Goal: Task Accomplishment & Management: Manage account settings

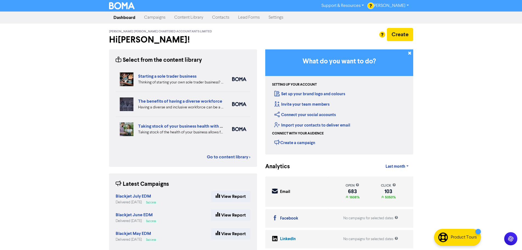
click at [222, 19] on link "Contacts" at bounding box center [221, 17] width 26 height 11
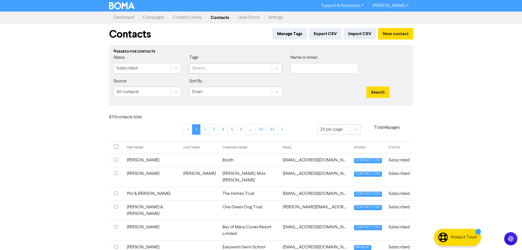
drag, startPoint x: 204, startPoint y: 69, endPoint x: 209, endPoint y: 68, distance: 5.3
click at [204, 69] on div "Select..." at bounding box center [199, 68] width 15 height 7
drag, startPoint x: 346, startPoint y: 93, endPoint x: 328, endPoint y: 93, distance: 18.1
click at [345, 93] on div at bounding box center [324, 90] width 76 height 24
click at [305, 68] on input "text" at bounding box center [325, 68] width 68 height 10
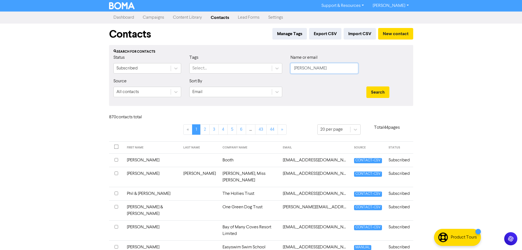
type input "[PERSON_NAME]"
click at [367, 86] on button "Search" at bounding box center [378, 92] width 23 height 12
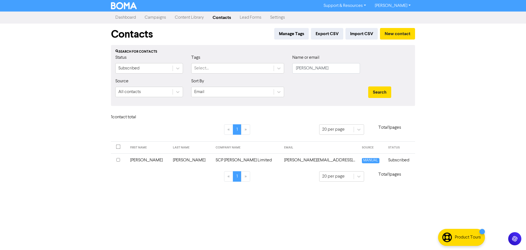
click at [155, 162] on td "[PERSON_NAME]" at bounding box center [148, 159] width 43 height 13
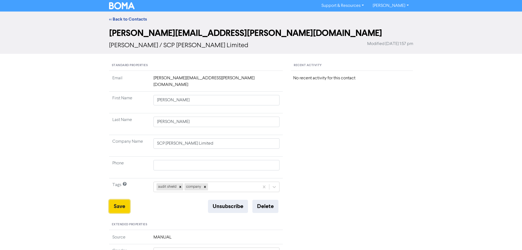
click at [122, 200] on button "Save" at bounding box center [119, 206] width 21 height 13
click at [365, 146] on div "Recent Activity No recent activity for this contact" at bounding box center [352, 234] width 130 height 348
click at [119, 17] on link "<< Back to Contacts" at bounding box center [128, 18] width 38 height 5
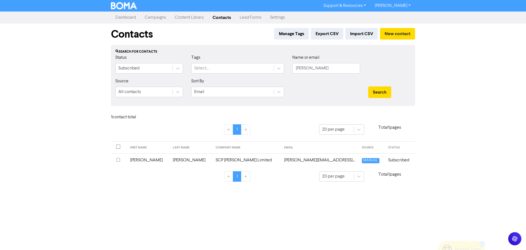
click at [147, 19] on link "Campaigns" at bounding box center [155, 17] width 30 height 11
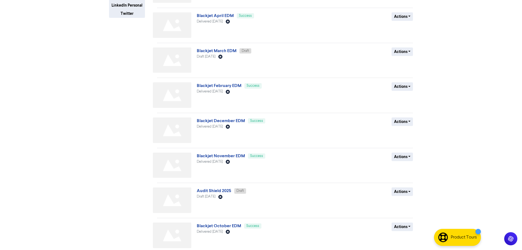
scroll to position [160, 0]
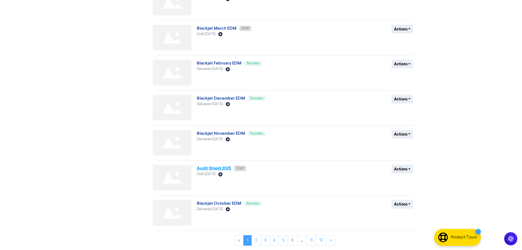
click at [210, 169] on link "Audit Shield 2025" at bounding box center [214, 167] width 35 height 5
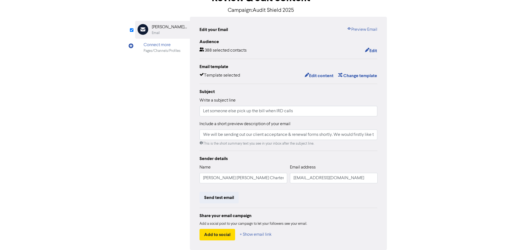
scroll to position [10, 0]
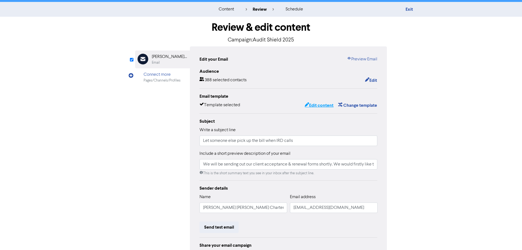
click at [319, 107] on button "Edit content" at bounding box center [319, 105] width 29 height 7
